Goal: Information Seeking & Learning: Check status

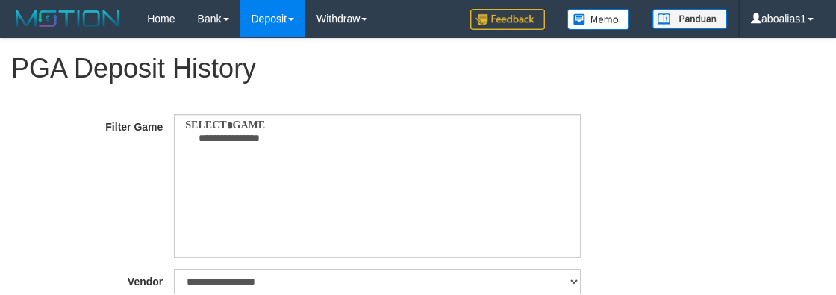
select select
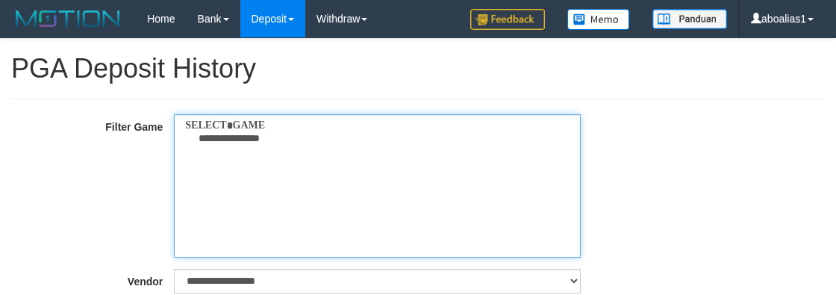
click at [229, 128] on optgroup "**********" at bounding box center [372, 132] width 376 height 26
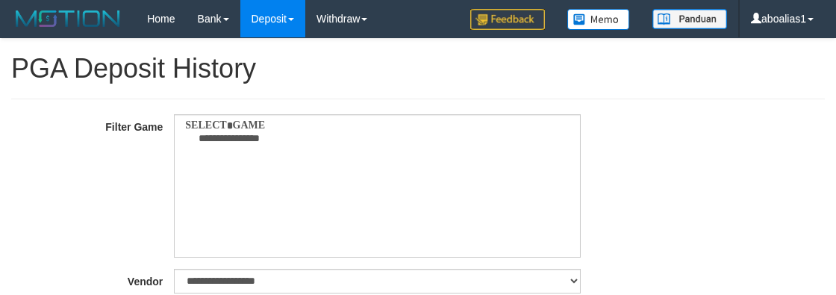
select select "**"
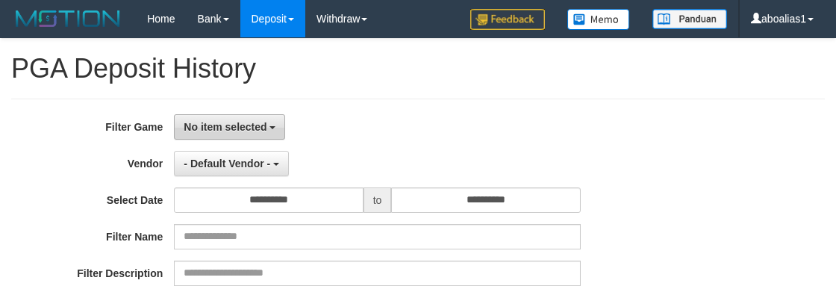
click at [236, 138] on button "No item selected" at bounding box center [229, 126] width 111 height 25
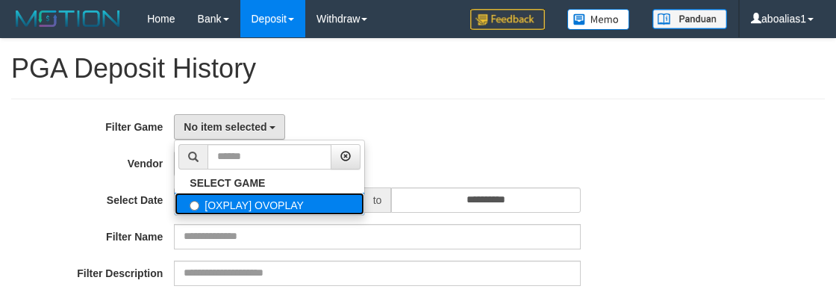
click at [258, 198] on label "[OXPLAY] OVOPLAY" at bounding box center [270, 204] width 190 height 22
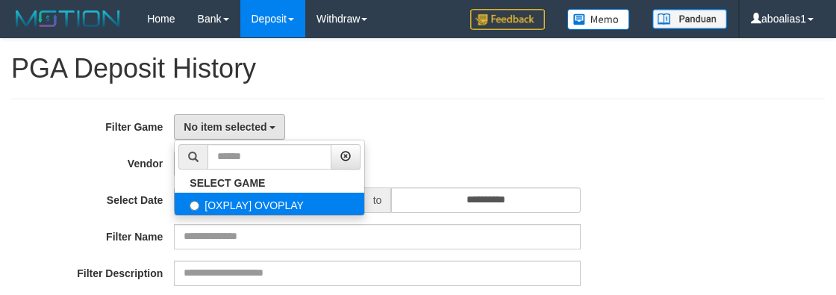
select select "****"
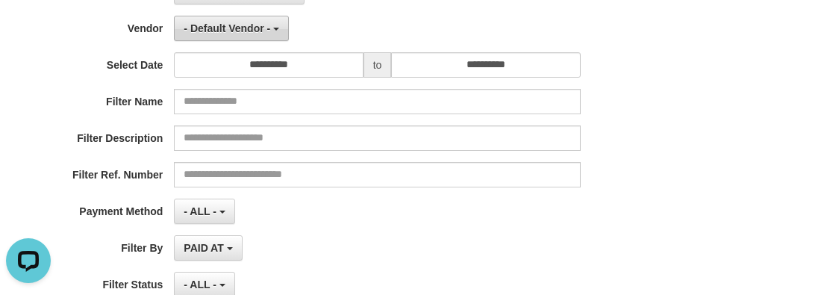
click at [236, 24] on span "- Default Vendor -" at bounding box center [227, 28] width 87 height 12
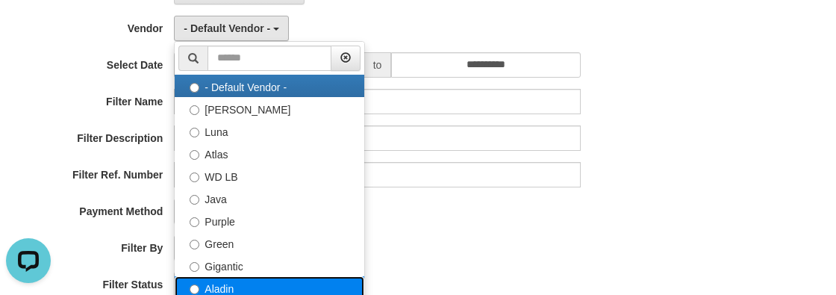
click at [236, 281] on label "Aladin" at bounding box center [270, 287] width 190 height 22
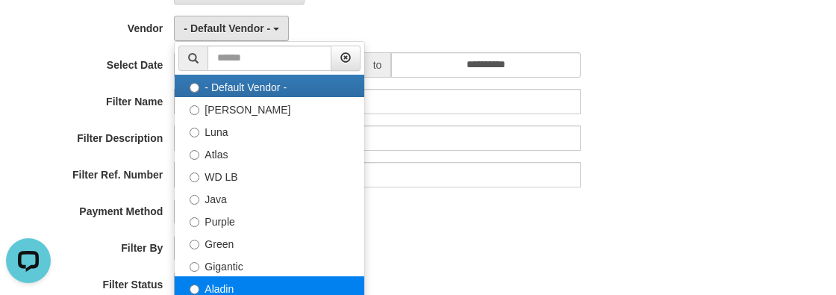
select select "**********"
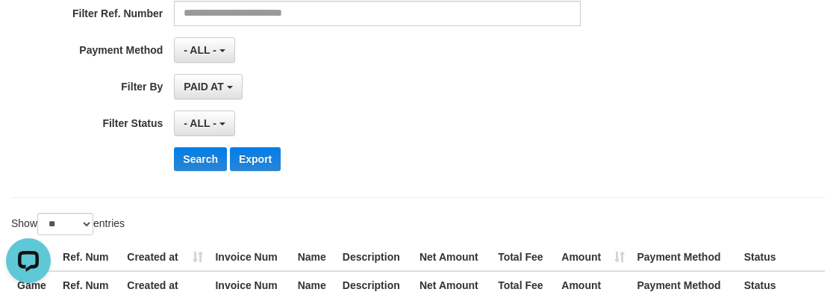
scroll to position [339, 0]
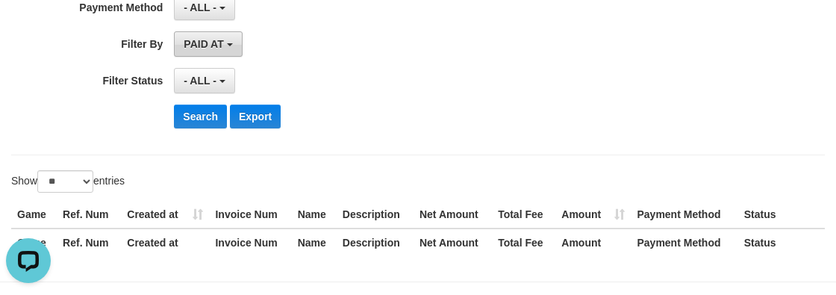
drag, startPoint x: 202, startPoint y: 37, endPoint x: 225, endPoint y: 68, distance: 38.4
click at [202, 38] on span "PAID AT" at bounding box center [204, 44] width 40 height 12
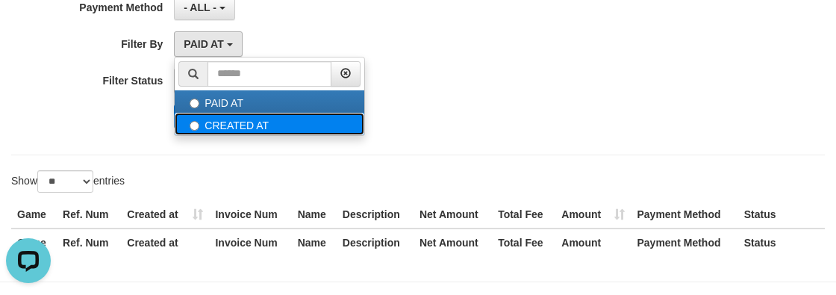
click at [230, 119] on label "CREATED AT" at bounding box center [270, 124] width 190 height 22
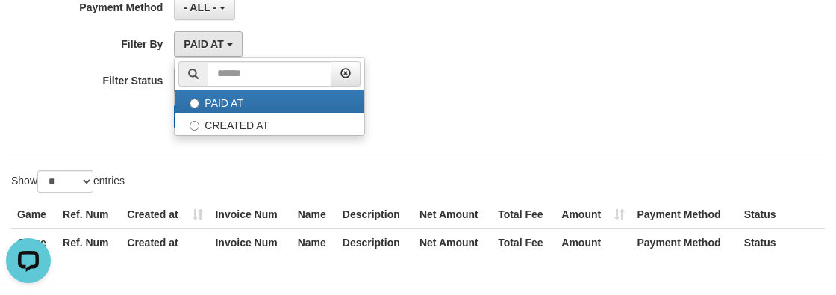
select select "*"
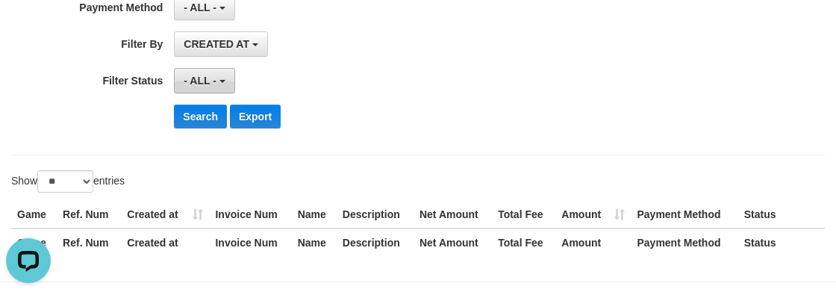
click at [187, 75] on span "- ALL -" at bounding box center [200, 81] width 33 height 12
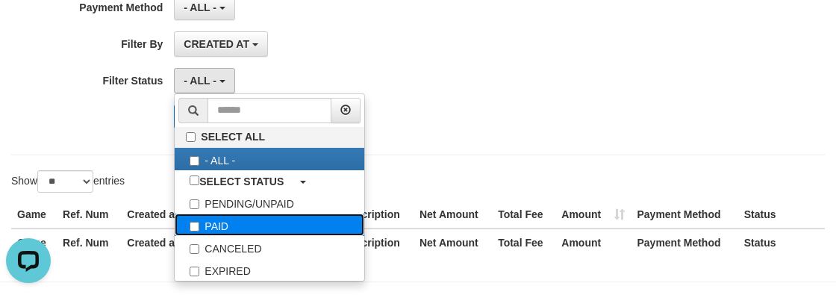
click at [233, 225] on label "PAID" at bounding box center [270, 225] width 190 height 22
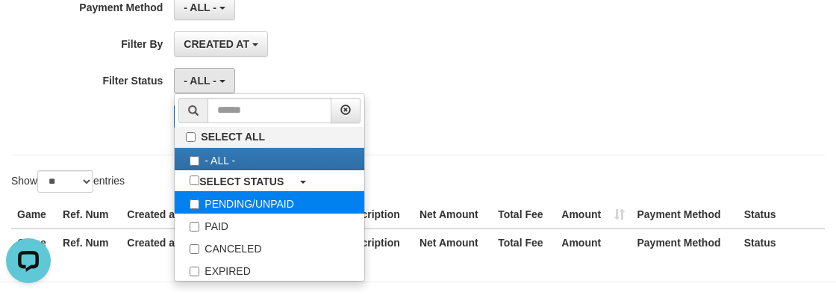
select select "*"
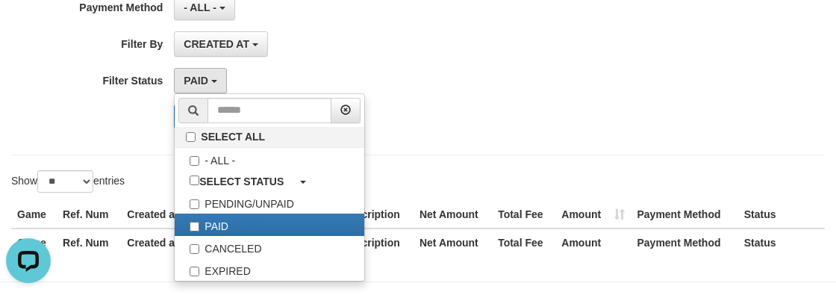
drag, startPoint x: 76, startPoint y: 105, endPoint x: 124, endPoint y: 107, distance: 47.8
click at [94, 107] on div "Search Export" at bounding box center [348, 117] width 697 height 24
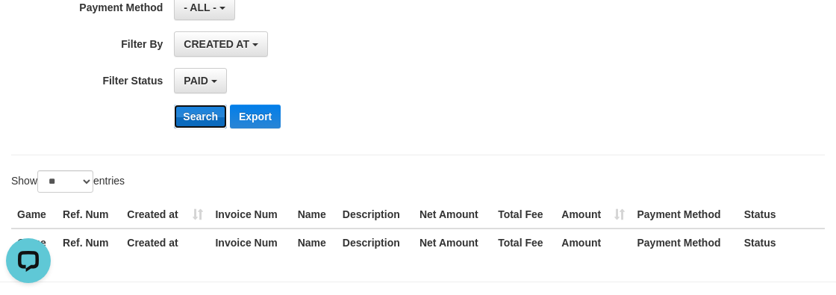
click at [193, 115] on button "Search" at bounding box center [200, 117] width 53 height 24
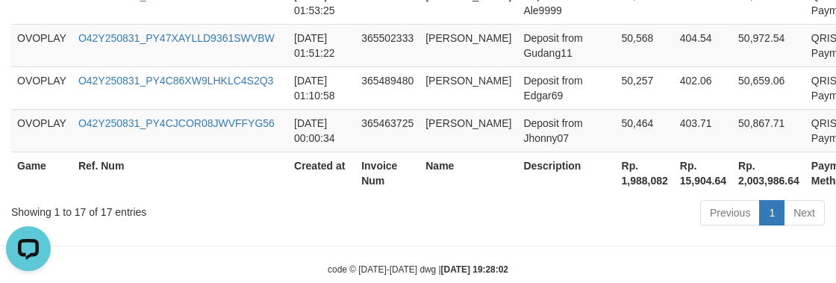
scroll to position [1182, 0]
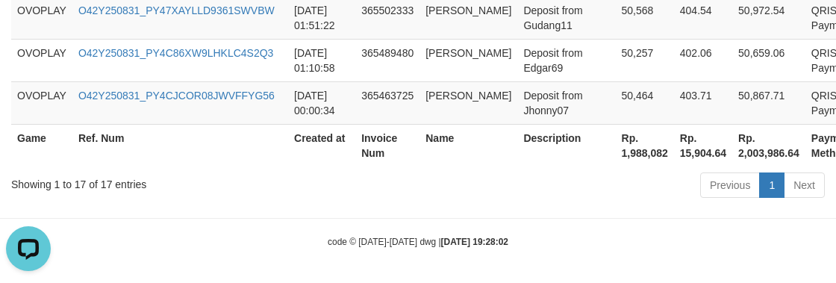
click at [638, 146] on th "Rp. 1,988,082" at bounding box center [645, 145] width 58 height 43
copy th "1,988,082"
click at [273, 143] on th "Ref. Num" at bounding box center [180, 145] width 216 height 43
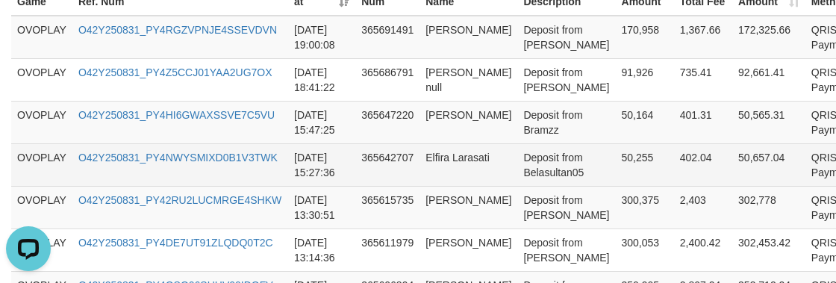
scroll to position [96, 0]
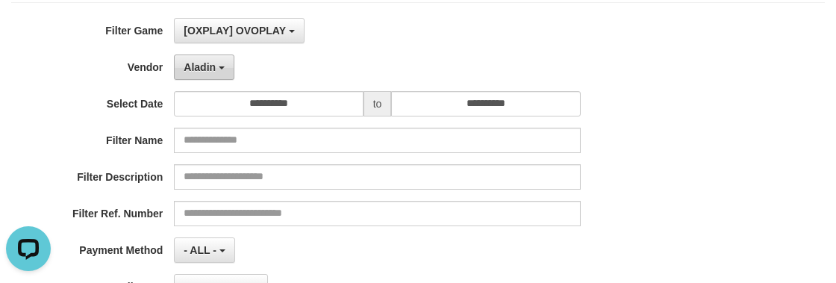
click at [199, 75] on button "Aladin" at bounding box center [204, 67] width 60 height 25
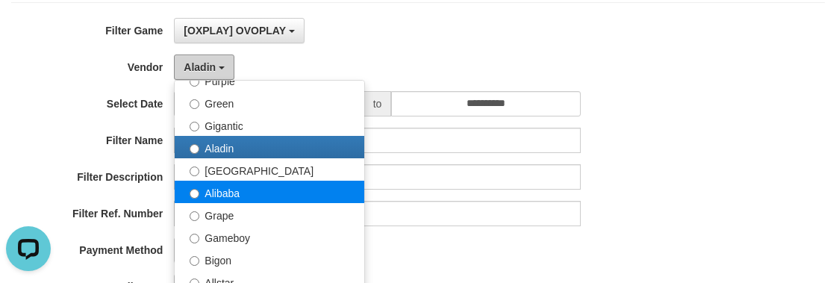
scroll to position [203, 0]
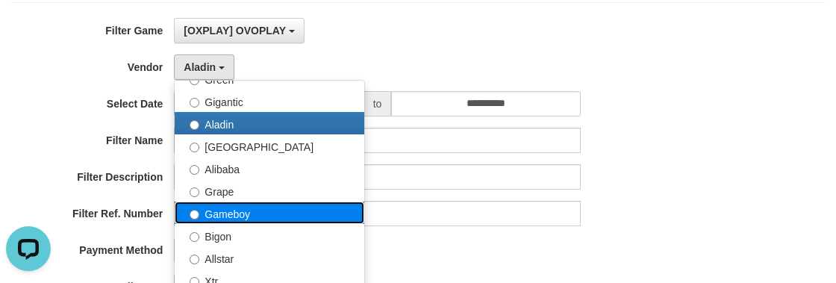
click at [253, 208] on label "Gameboy" at bounding box center [270, 213] width 190 height 22
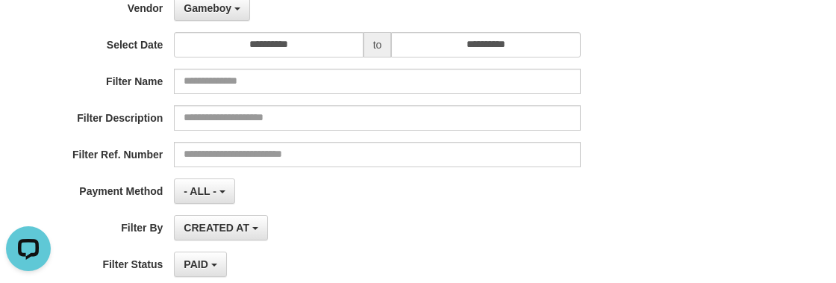
scroll to position [299, 0]
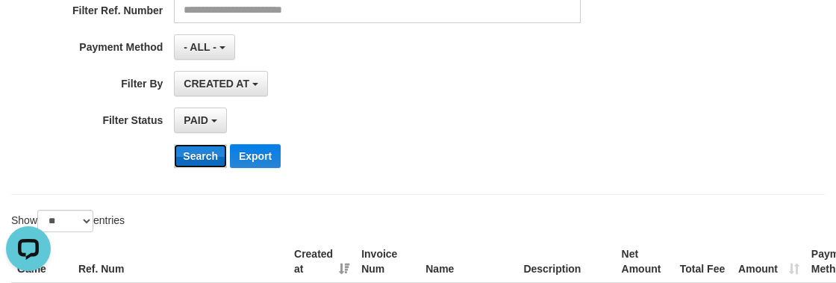
click at [207, 149] on button "Search" at bounding box center [200, 156] width 53 height 24
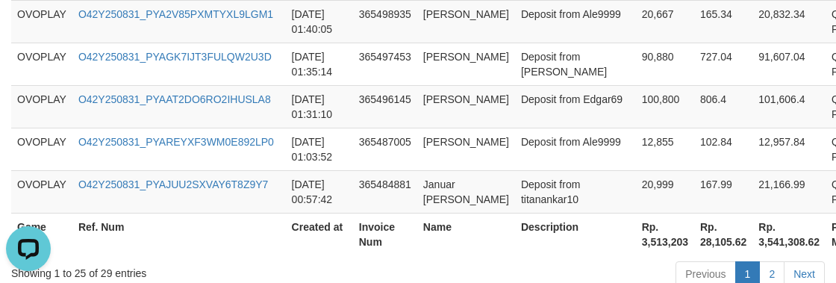
scroll to position [1522, 0]
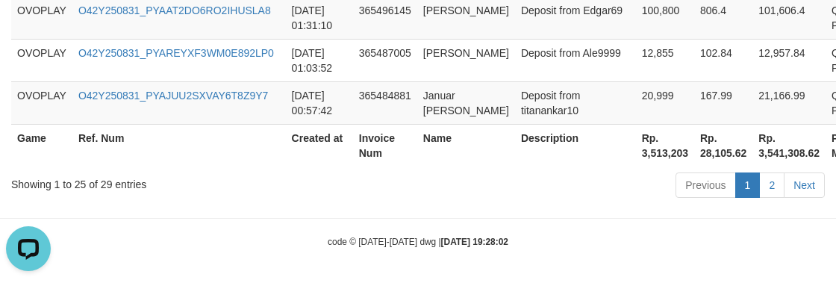
click at [641, 154] on th "Rp. 3,513,203" at bounding box center [665, 145] width 58 height 43
click at [636, 149] on th "Rp. 3,513,203" at bounding box center [665, 145] width 58 height 43
copy th "3,513,203"
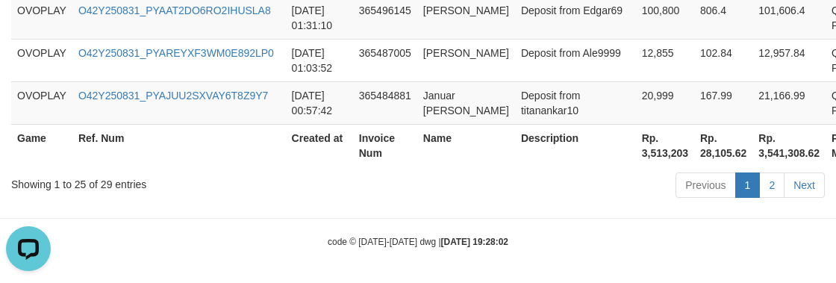
click at [317, 178] on div "Showing 1 to 25 of 29 entries" at bounding box center [174, 181] width 326 height 21
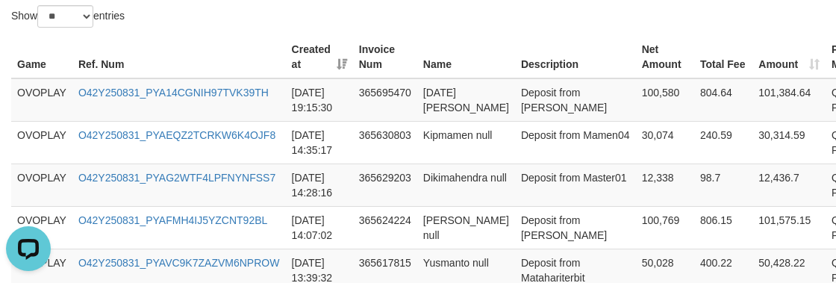
scroll to position [97, 0]
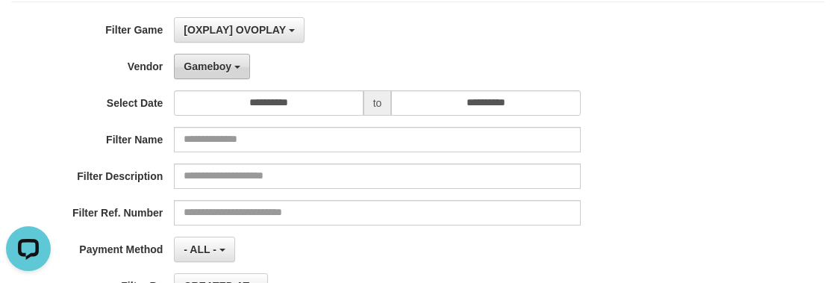
click at [206, 64] on span "Gameboy" at bounding box center [208, 66] width 48 height 12
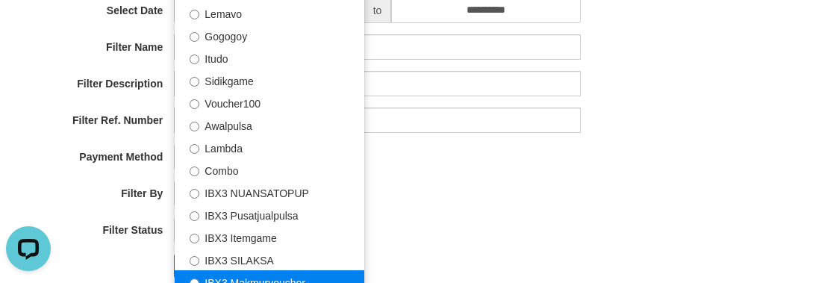
scroll to position [300, 0]
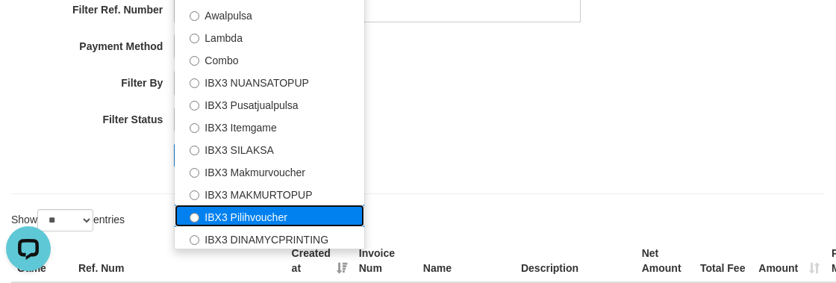
click at [275, 209] on label "IBX3 Pilihvoucher" at bounding box center [270, 216] width 190 height 22
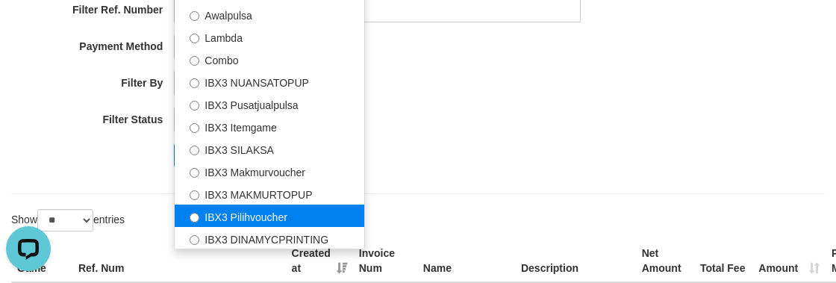
select select "**********"
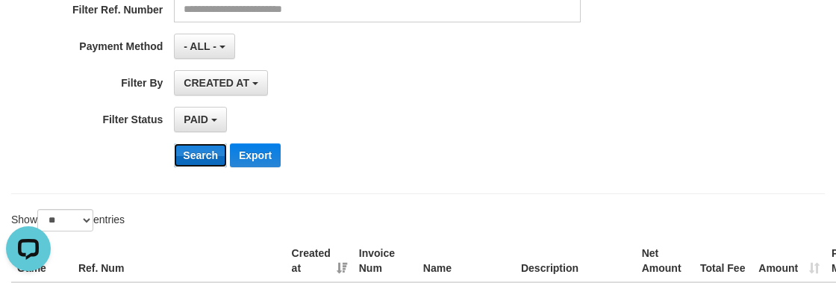
click at [202, 154] on button "Search" at bounding box center [200, 155] width 53 height 24
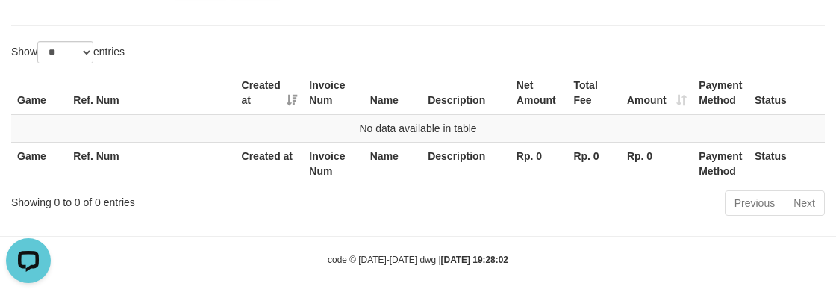
scroll to position [476, 0]
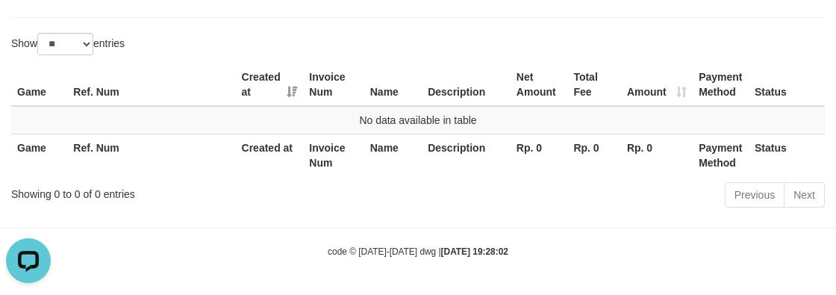
click at [386, 202] on div "Previous Next" at bounding box center [592, 197] width 465 height 32
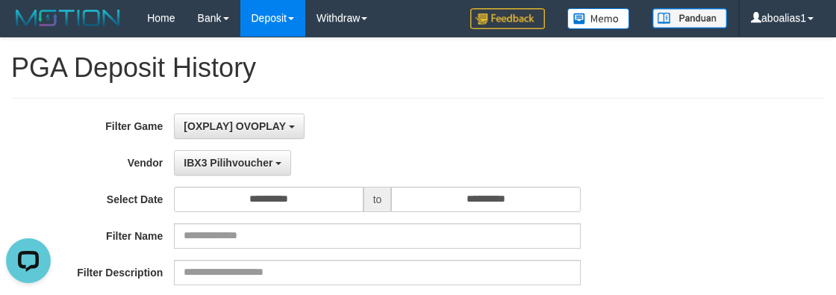
scroll to position [0, 0]
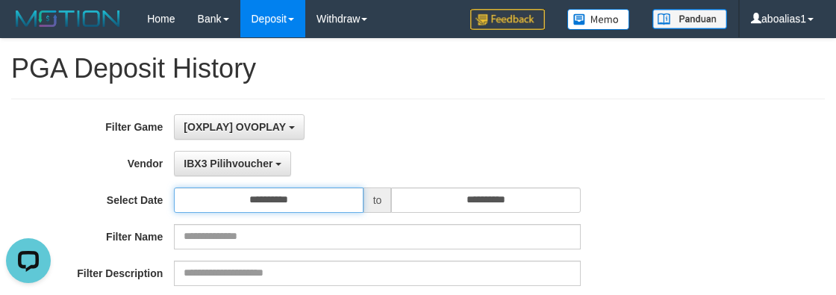
click at [311, 200] on input "**********" at bounding box center [268, 199] width 189 height 25
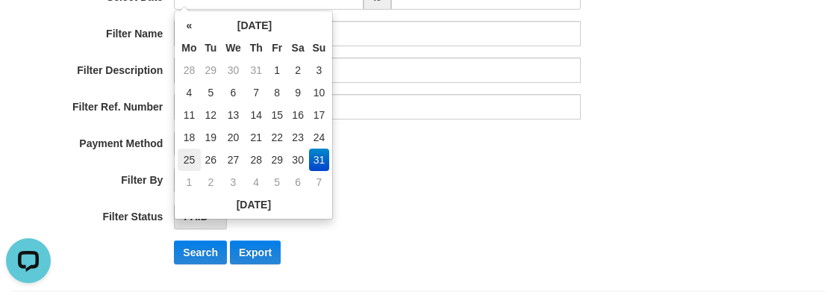
click at [187, 155] on td "25" at bounding box center [189, 160] width 22 height 22
type input "**********"
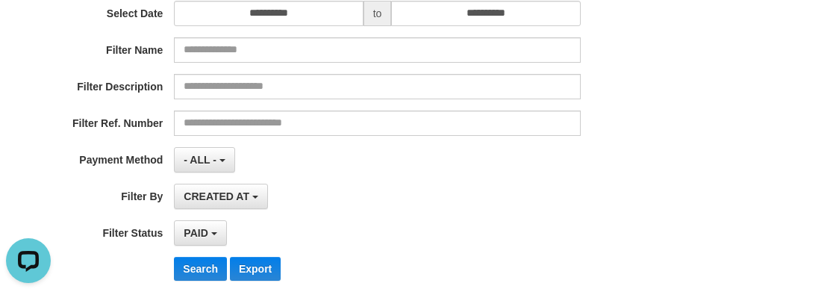
click at [454, 158] on div "- ALL - SELECT ALL - ALL - SELECT PAYMENT METHOD Mandiri BNI OVO CIMB BRI MAYBA…" at bounding box center [377, 159] width 406 height 25
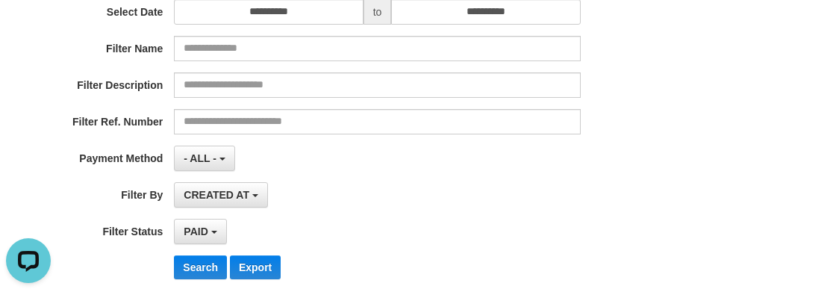
scroll to position [254, 0]
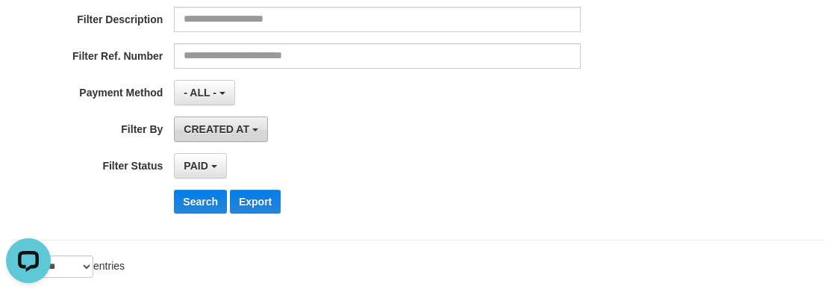
click at [243, 128] on span "CREATED AT" at bounding box center [217, 129] width 66 height 12
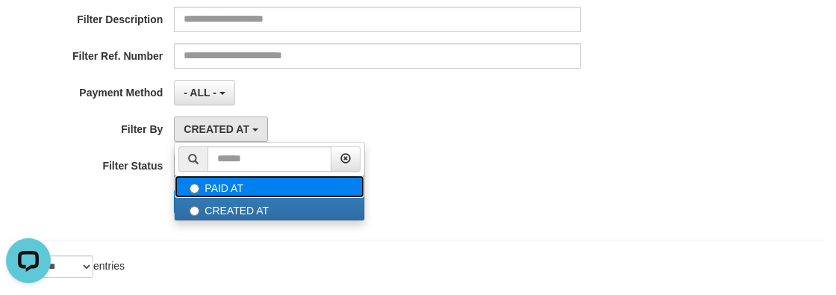
click at [224, 178] on label "PAID AT" at bounding box center [270, 186] width 190 height 22
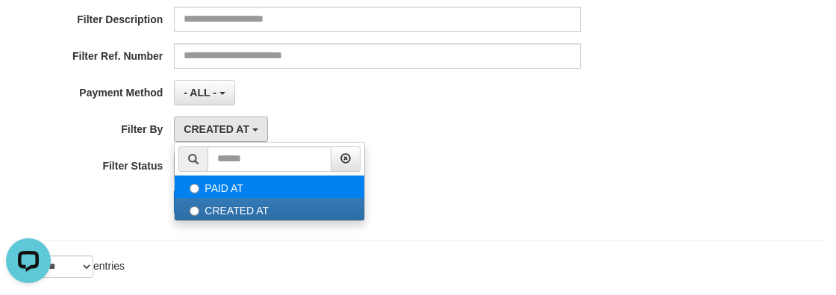
select select "*"
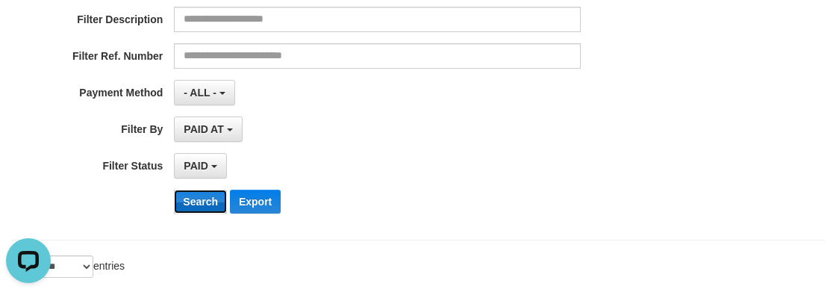
click at [182, 202] on button "Search" at bounding box center [200, 202] width 53 height 24
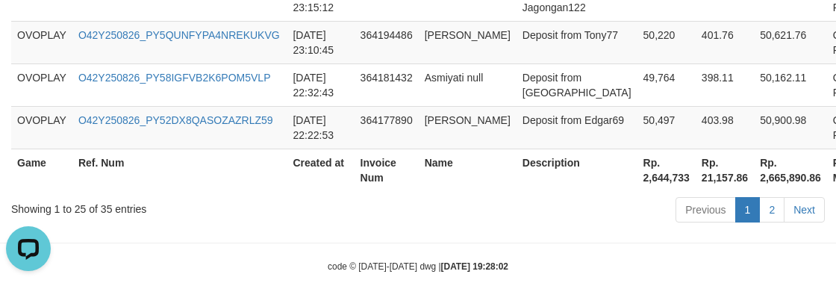
scroll to position [1522, 0]
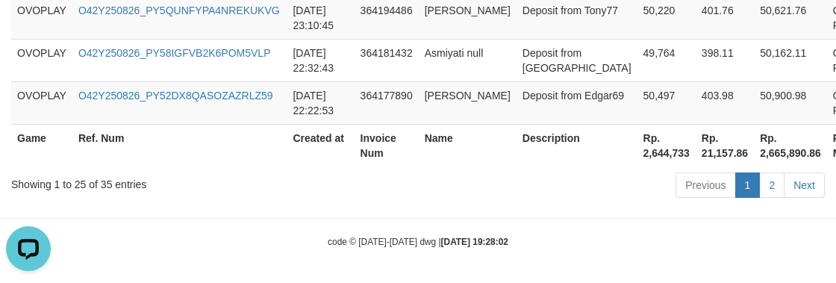
click at [638, 149] on th "Rp. 2,644,733" at bounding box center [667, 145] width 58 height 43
copy th "2,644,733"
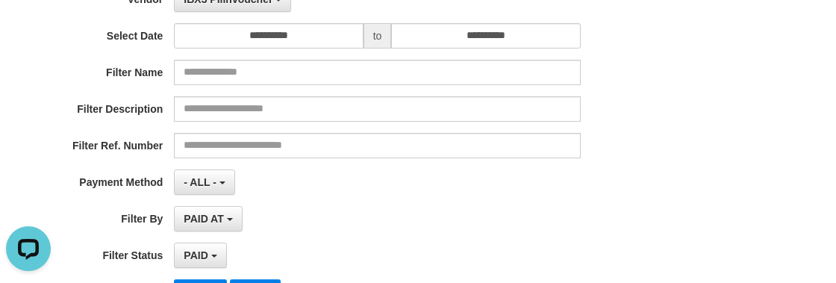
scroll to position [0, 0]
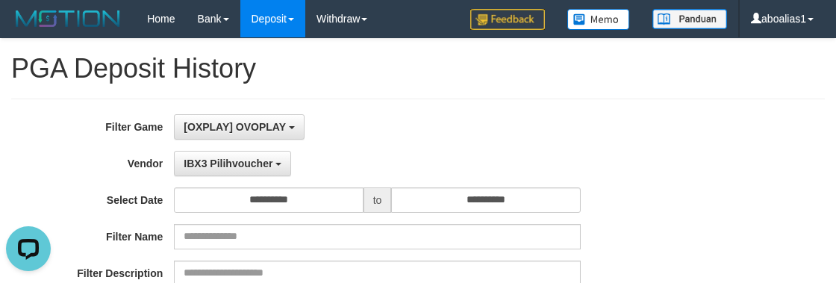
click at [246, 160] on span "IBX3 Pilihvoucher" at bounding box center [228, 164] width 89 height 12
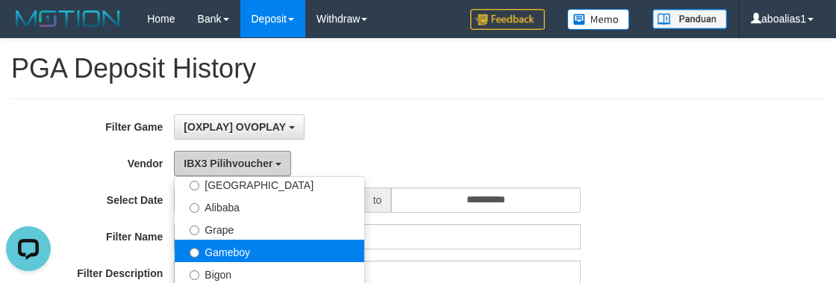
scroll to position [285, 0]
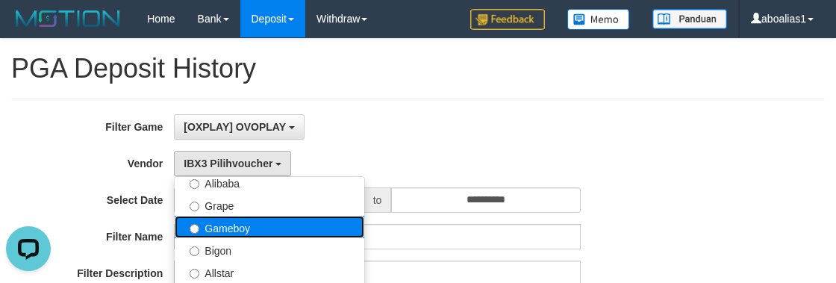
click at [246, 227] on label "Gameboy" at bounding box center [270, 227] width 190 height 22
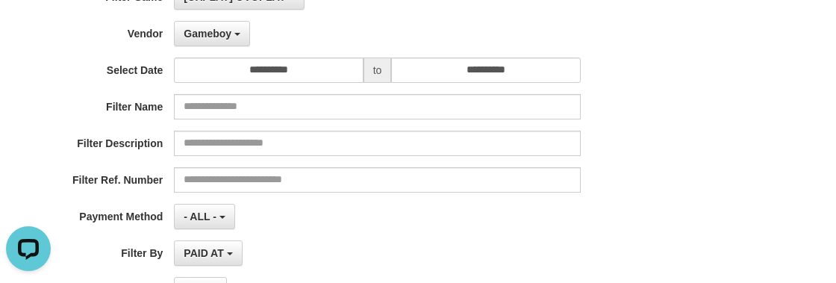
scroll to position [203, 0]
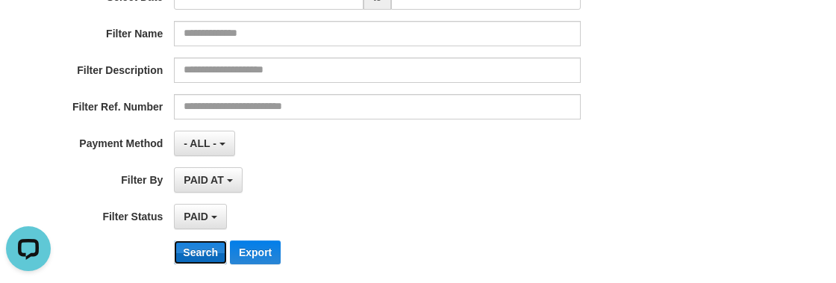
click at [199, 244] on button "Search" at bounding box center [200, 252] width 53 height 24
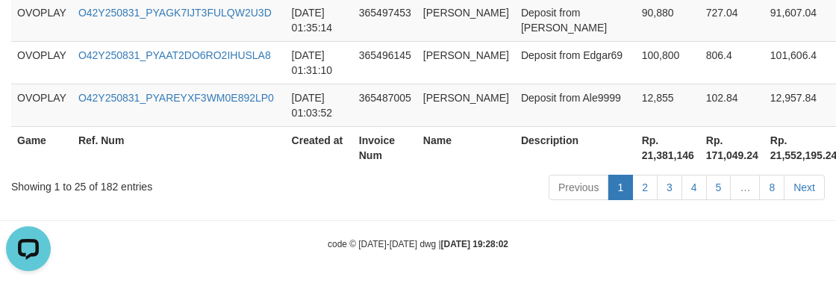
scroll to position [1522, 0]
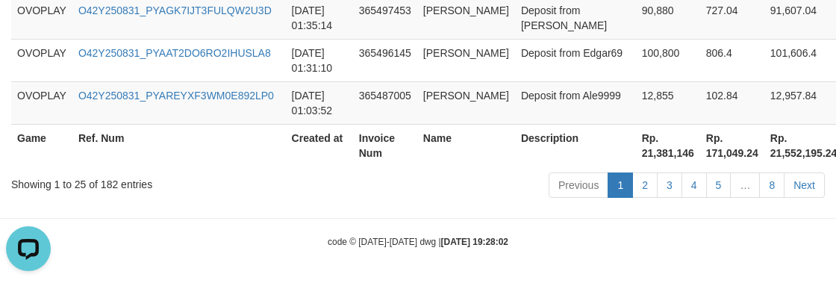
click at [636, 154] on th "Rp. 21,381,146" at bounding box center [668, 145] width 64 height 43
copy th "21,381,146"
click at [286, 186] on div "Showing 1 to 25 of 182 entries" at bounding box center [174, 181] width 326 height 21
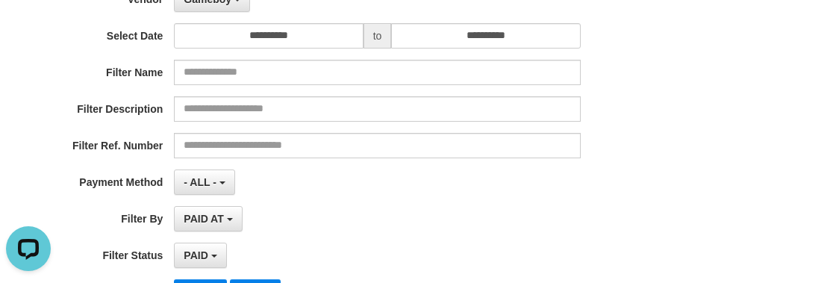
scroll to position [29, 0]
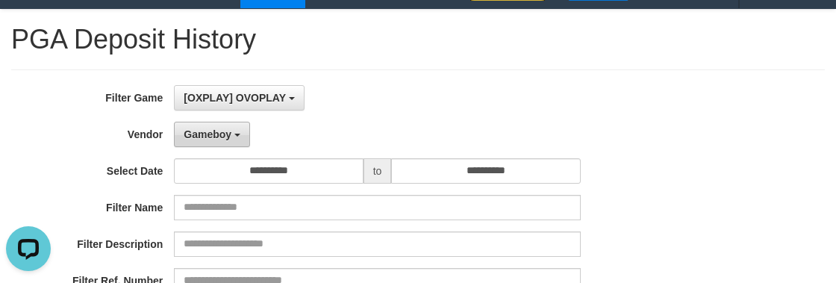
click at [211, 125] on button "Gameboy" at bounding box center [212, 134] width 76 height 25
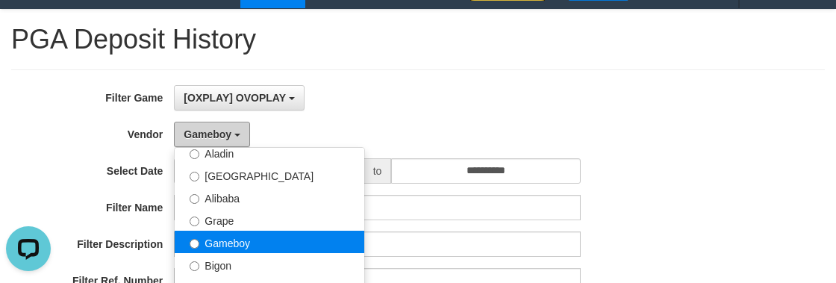
scroll to position [217, 0]
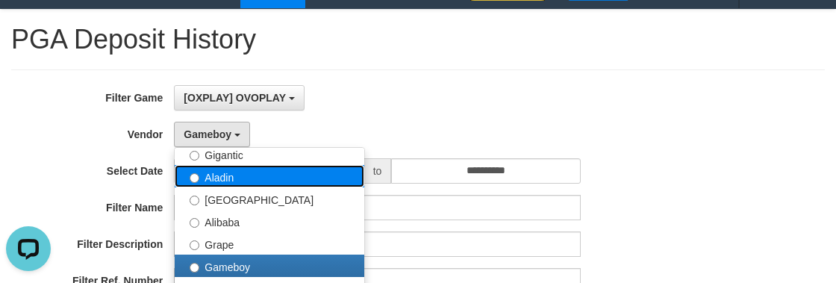
click at [239, 170] on label "Aladin" at bounding box center [270, 176] width 190 height 22
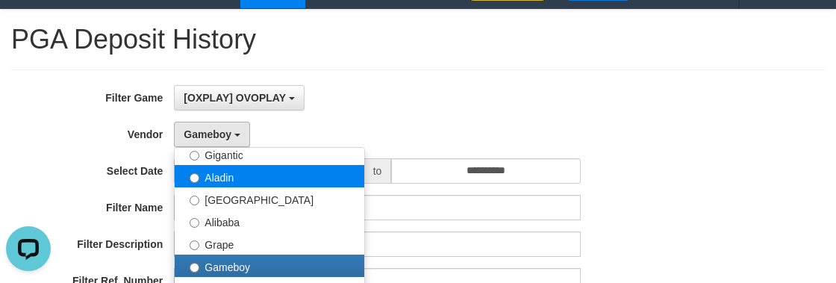
select select "**********"
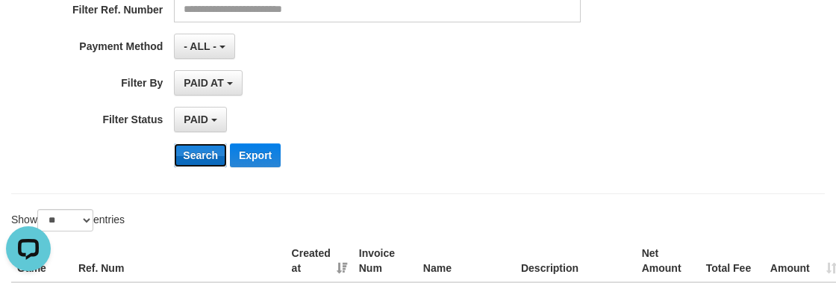
click at [199, 158] on button "Search" at bounding box center [200, 155] width 53 height 24
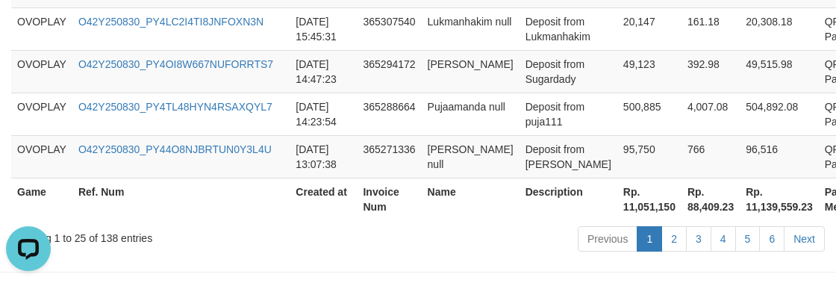
scroll to position [1522, 0]
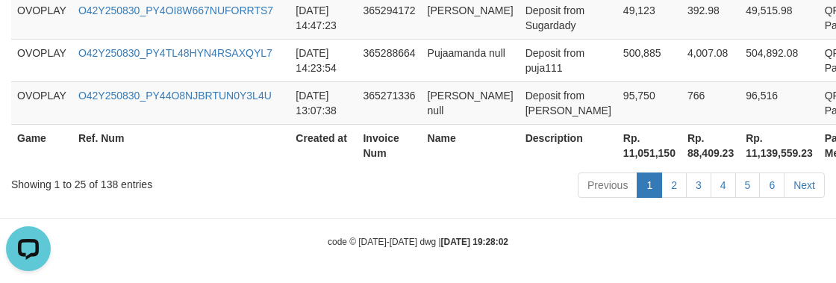
click at [623, 158] on th "Rp. 11,051,150" at bounding box center [649, 145] width 64 height 43
copy th "11,051,150"
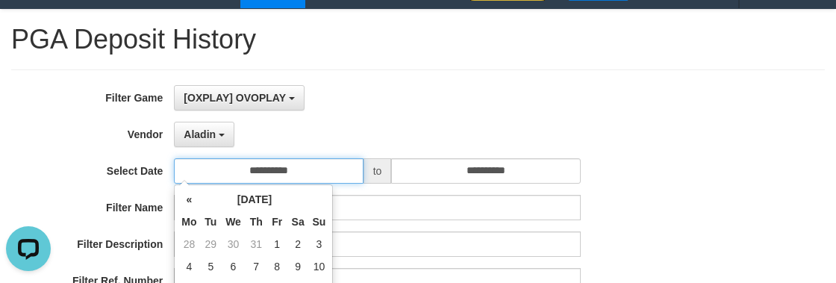
click at [333, 164] on input "**********" at bounding box center [268, 170] width 189 height 25
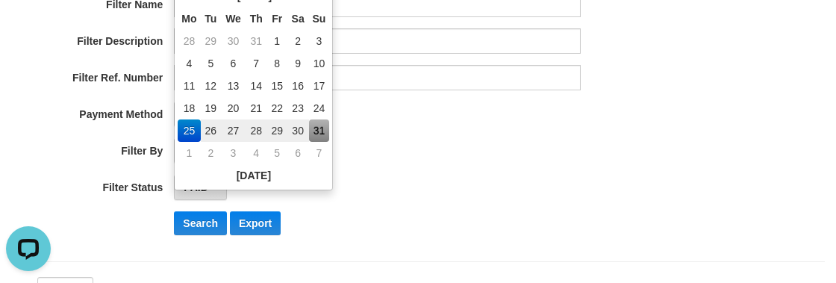
click at [327, 127] on td "31" at bounding box center [319, 130] width 21 height 22
type input "**********"
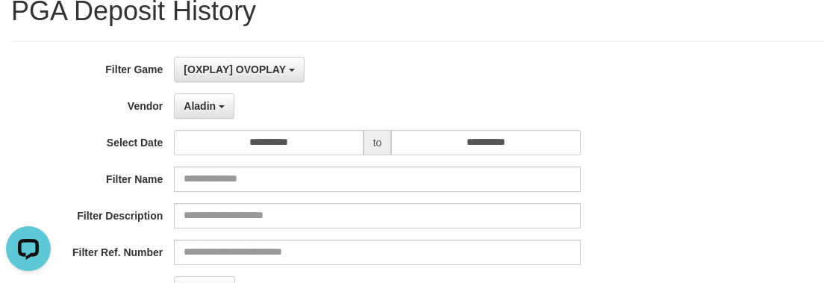
click at [387, 131] on span "to" at bounding box center [378, 142] width 28 height 25
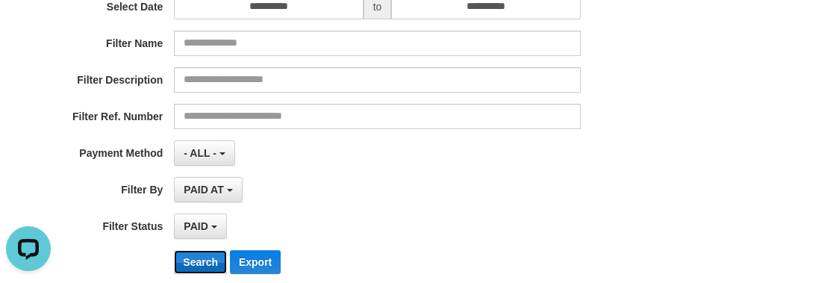
click at [201, 257] on button "Search" at bounding box center [200, 262] width 53 height 24
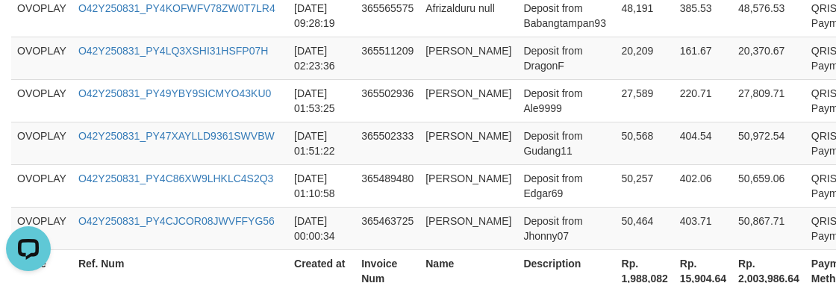
scroll to position [1182, 0]
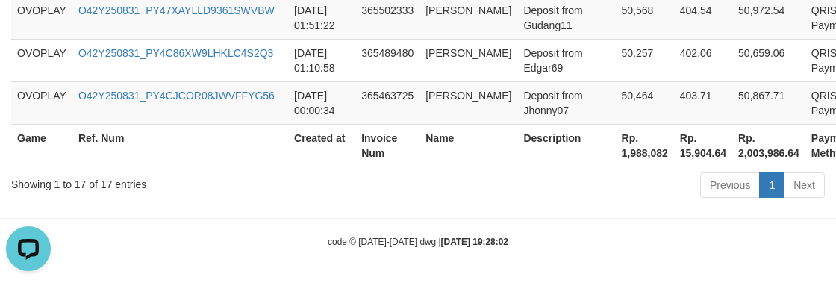
click at [651, 143] on th "Rp. 1,988,082" at bounding box center [645, 145] width 58 height 43
copy th "1,988,082"
click at [333, 140] on th "Created at" at bounding box center [321, 145] width 67 height 43
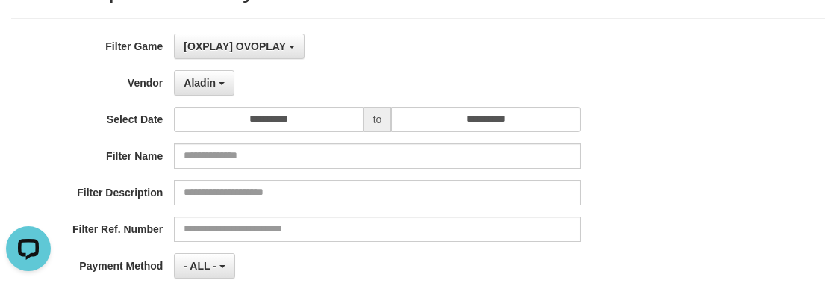
scroll to position [0, 0]
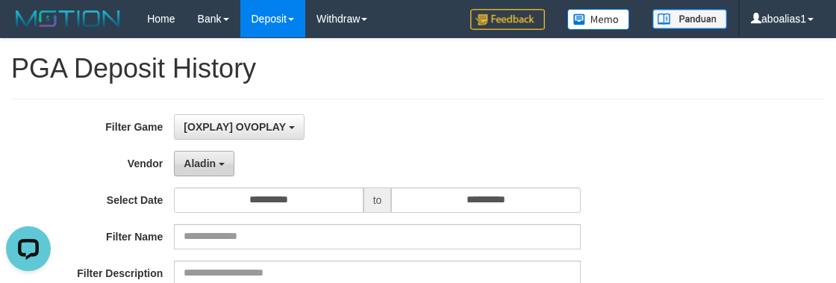
click at [221, 153] on button "Aladin" at bounding box center [204, 163] width 60 height 25
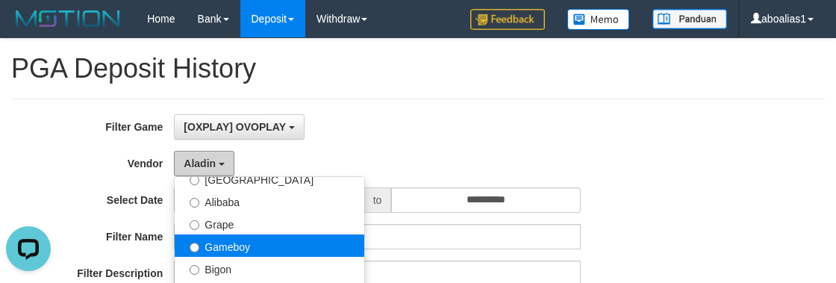
scroll to position [285, 0]
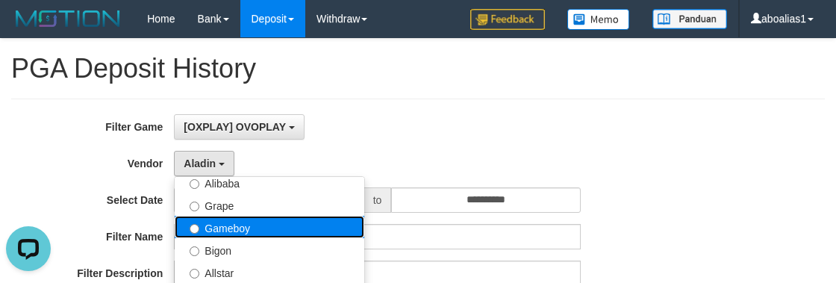
click at [264, 222] on label "Gameboy" at bounding box center [270, 227] width 190 height 22
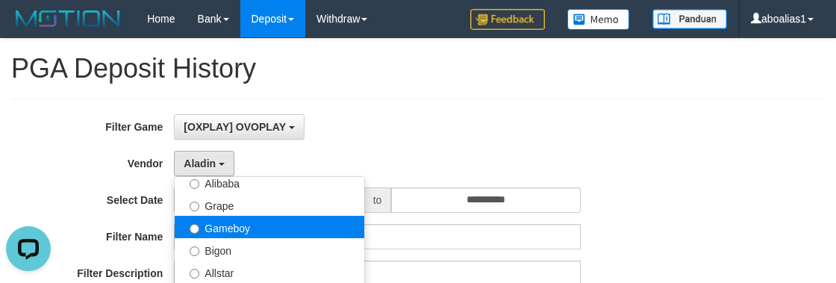
select select "**********"
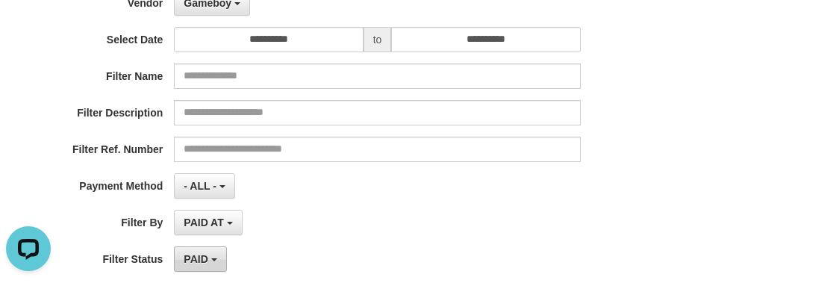
scroll to position [203, 0]
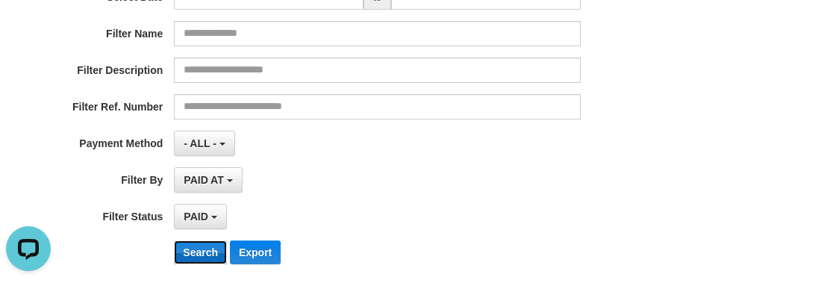
click at [201, 246] on button "Search" at bounding box center [200, 252] width 53 height 24
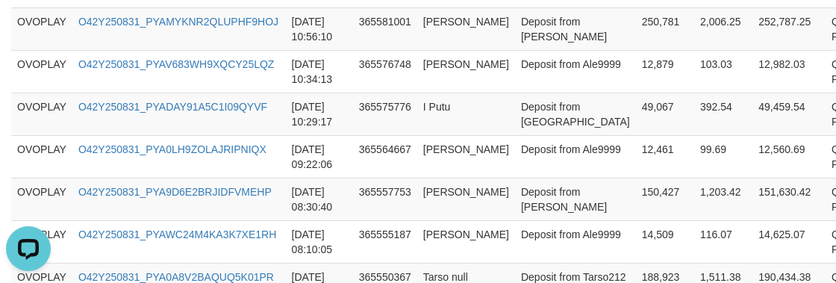
scroll to position [1493, 0]
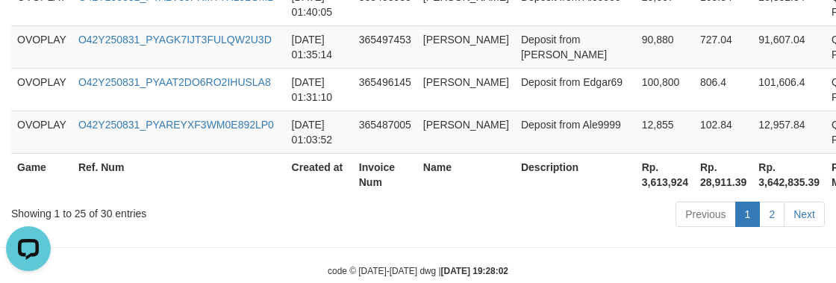
click at [636, 186] on th "Rp. 3,613,924" at bounding box center [665, 174] width 58 height 43
copy th "3,613,924"
